Goal: Information Seeking & Learning: Learn about a topic

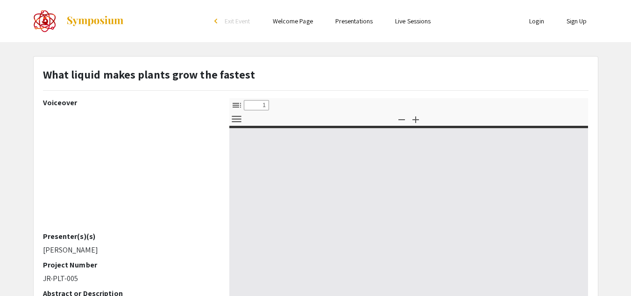
select select "custom"
type input "0"
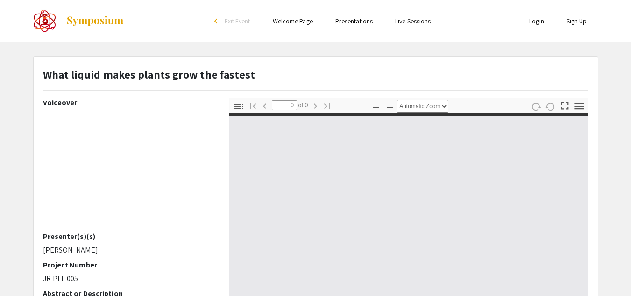
select select "custom"
type input "1"
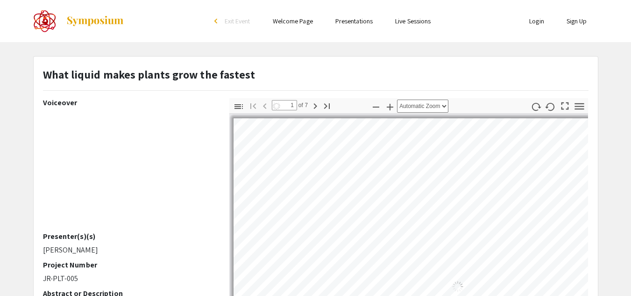
select select "auto"
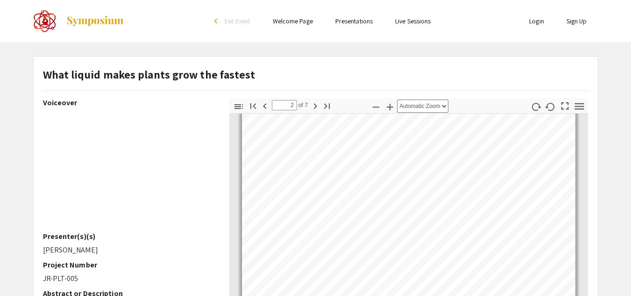
scroll to position [279, 0]
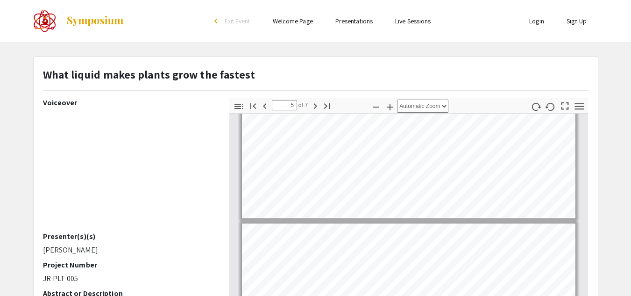
type input "4"
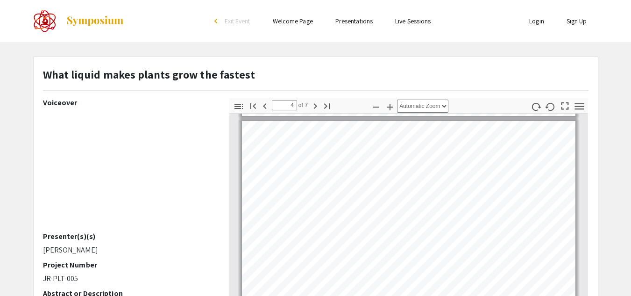
scroll to position [755, 0]
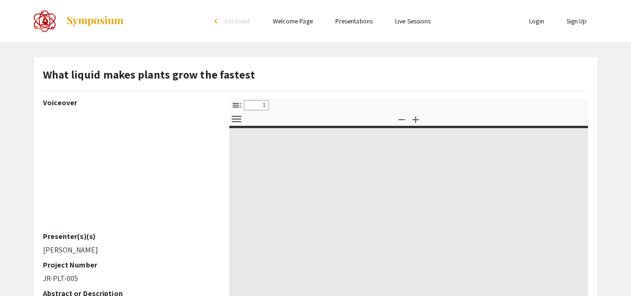
select select "custom"
type input "0"
select select "custom"
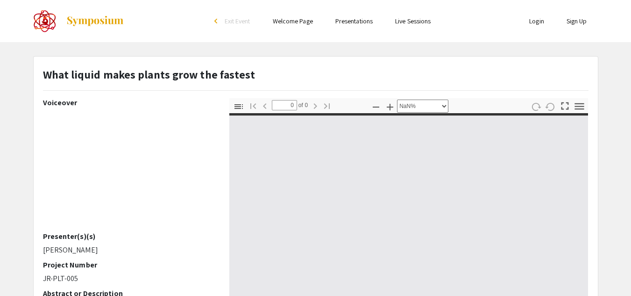
type input "1"
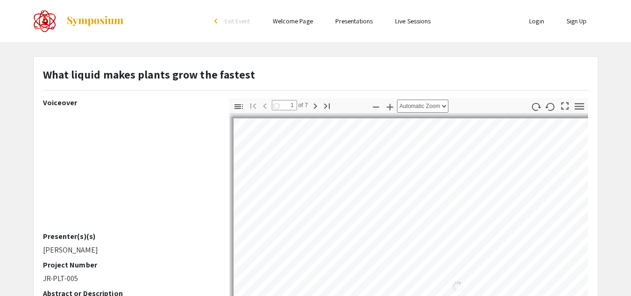
select select "auto"
